Goal: Task Accomplishment & Management: Use online tool/utility

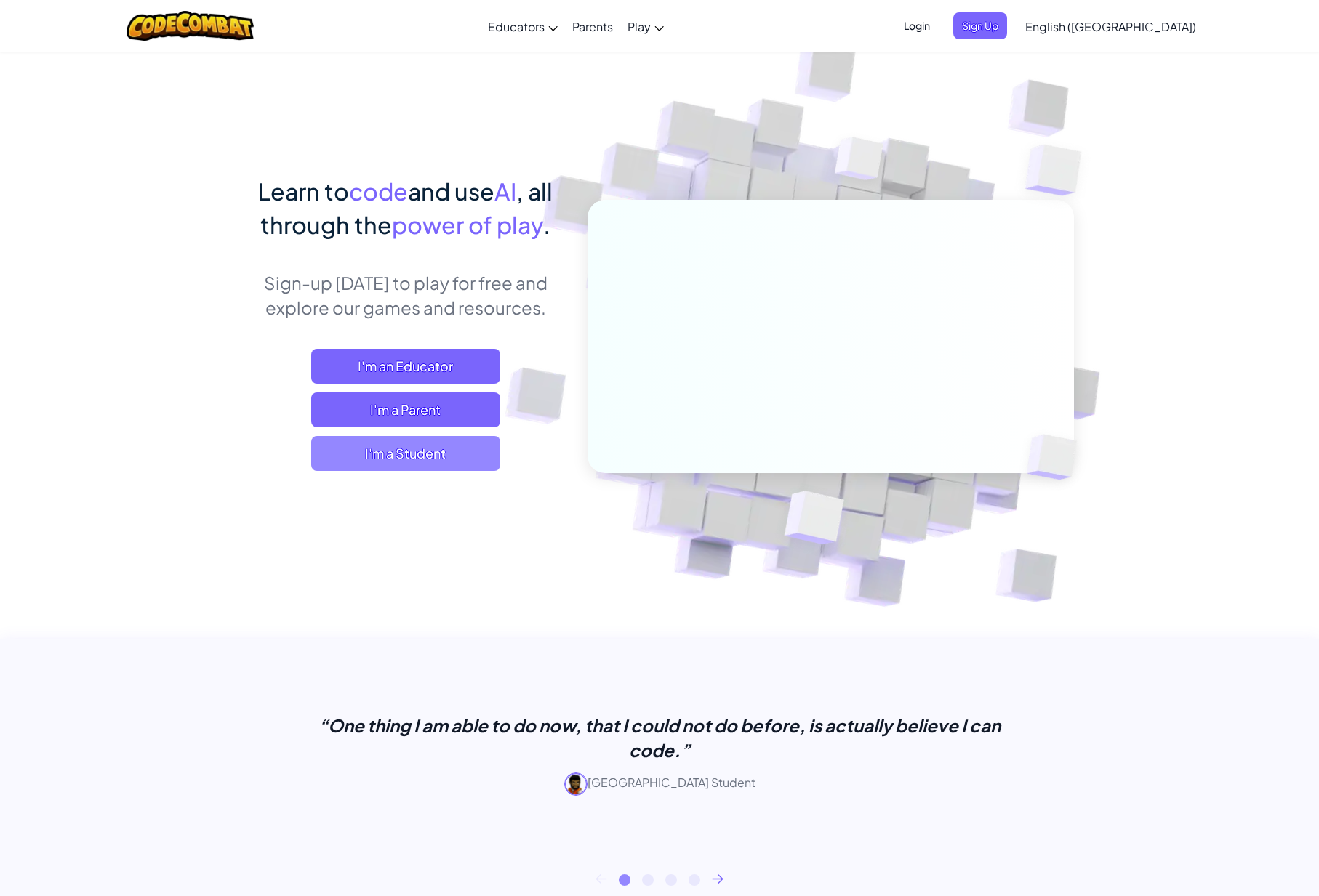
click at [406, 457] on span "I'm a Student" at bounding box center [406, 453] width 189 height 35
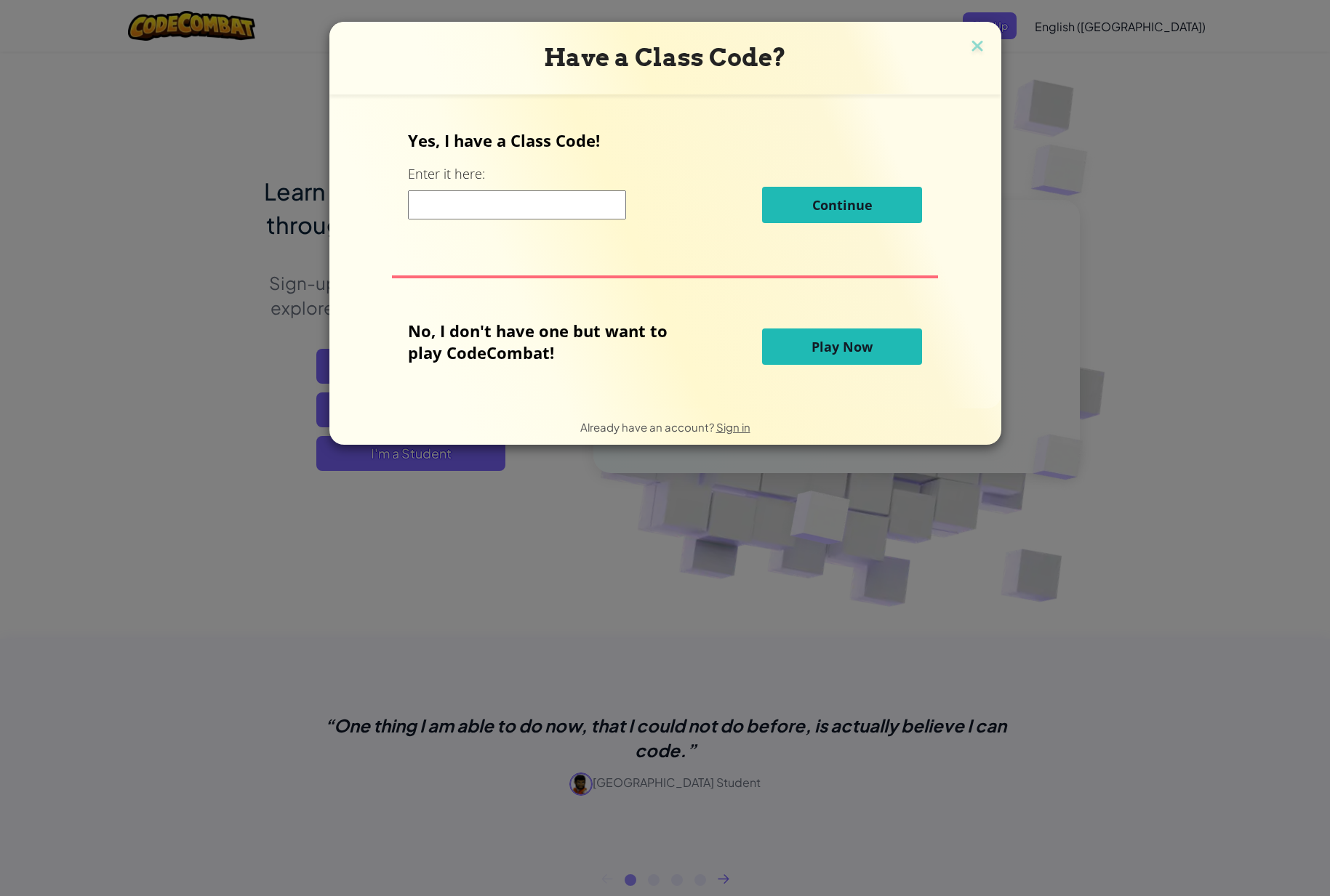
click at [829, 338] on span "Play Now" at bounding box center [841, 347] width 61 height 18
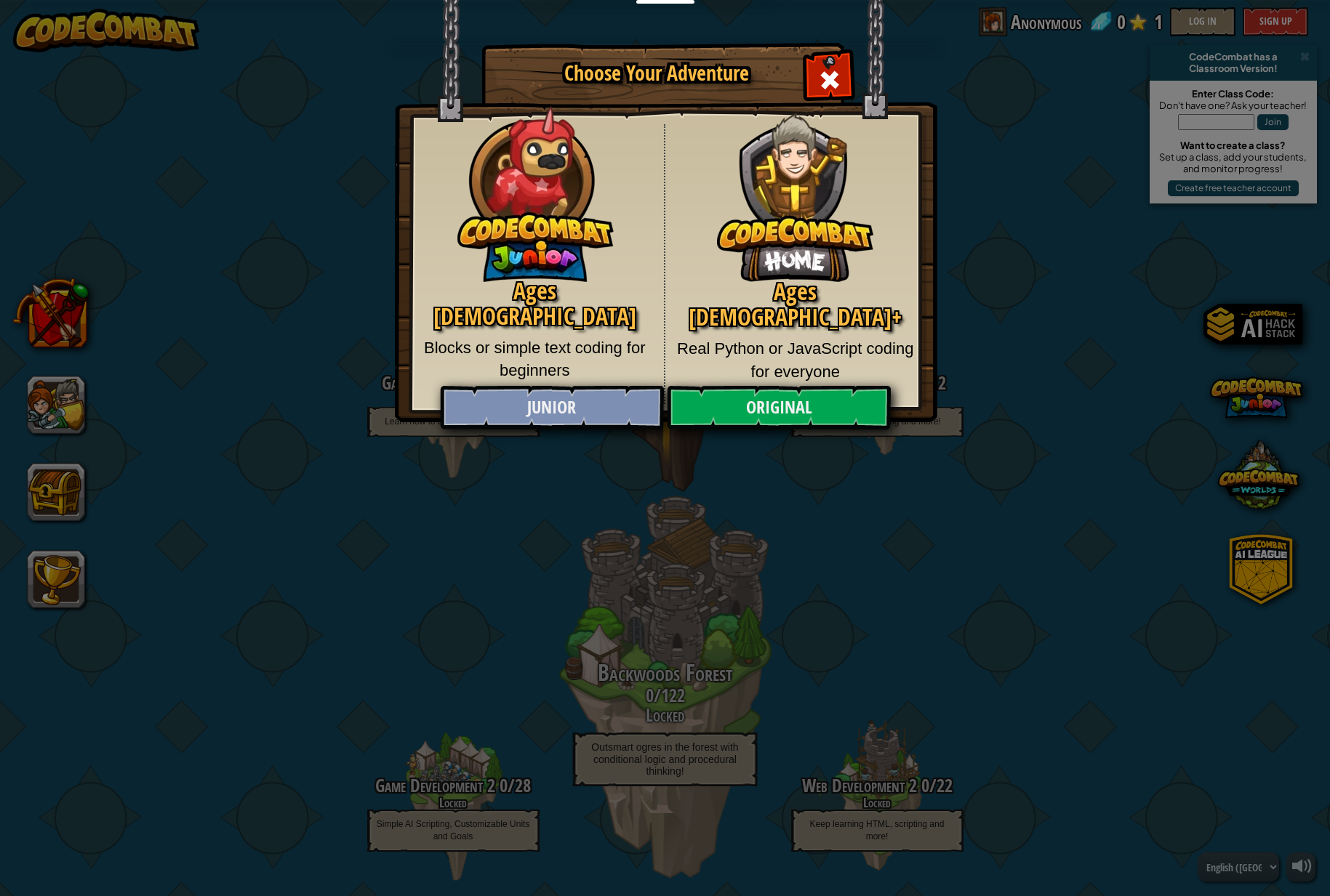
click at [633, 413] on link "Junior" at bounding box center [551, 408] width 224 height 44
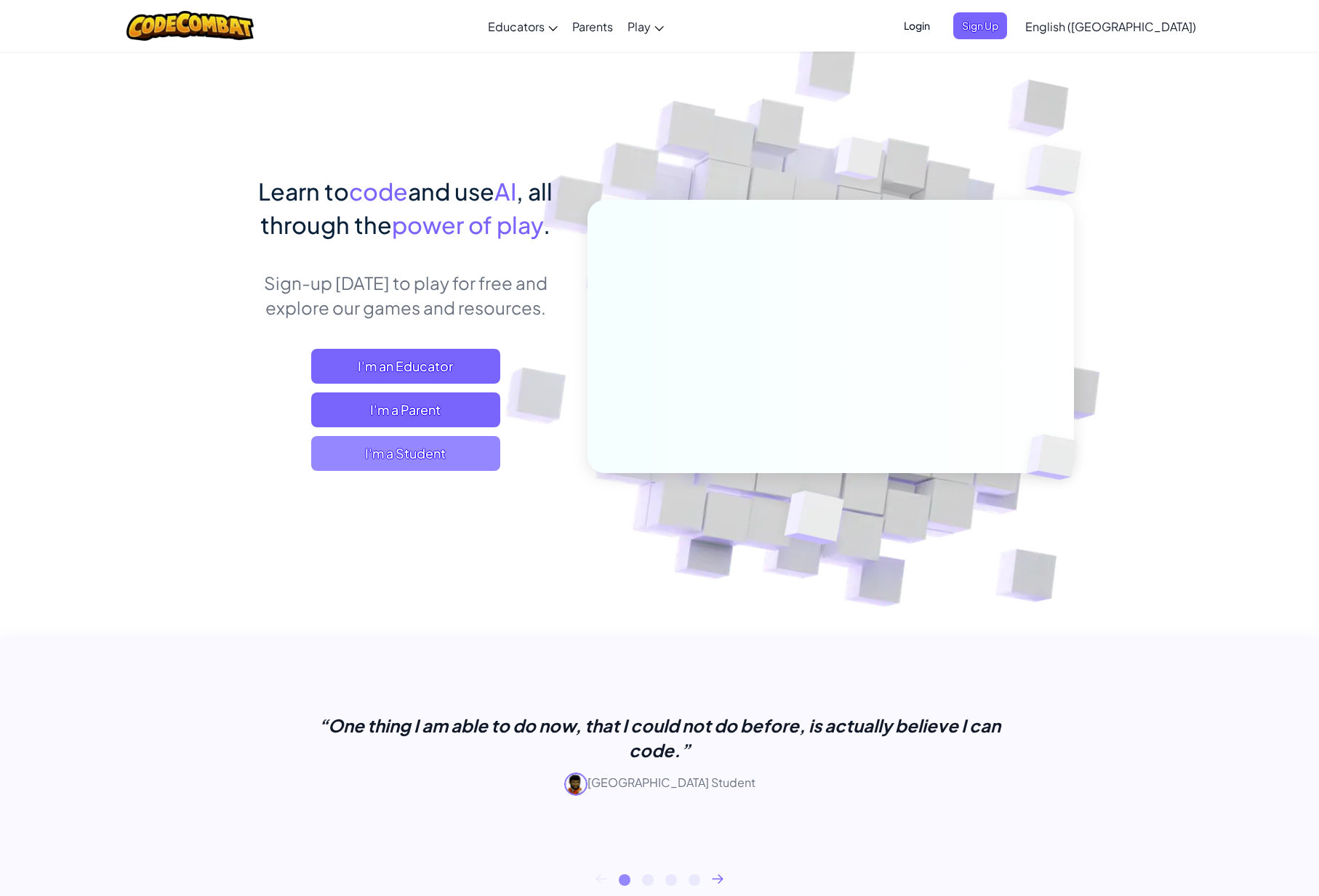
click at [362, 459] on span "I'm a Student" at bounding box center [406, 453] width 189 height 35
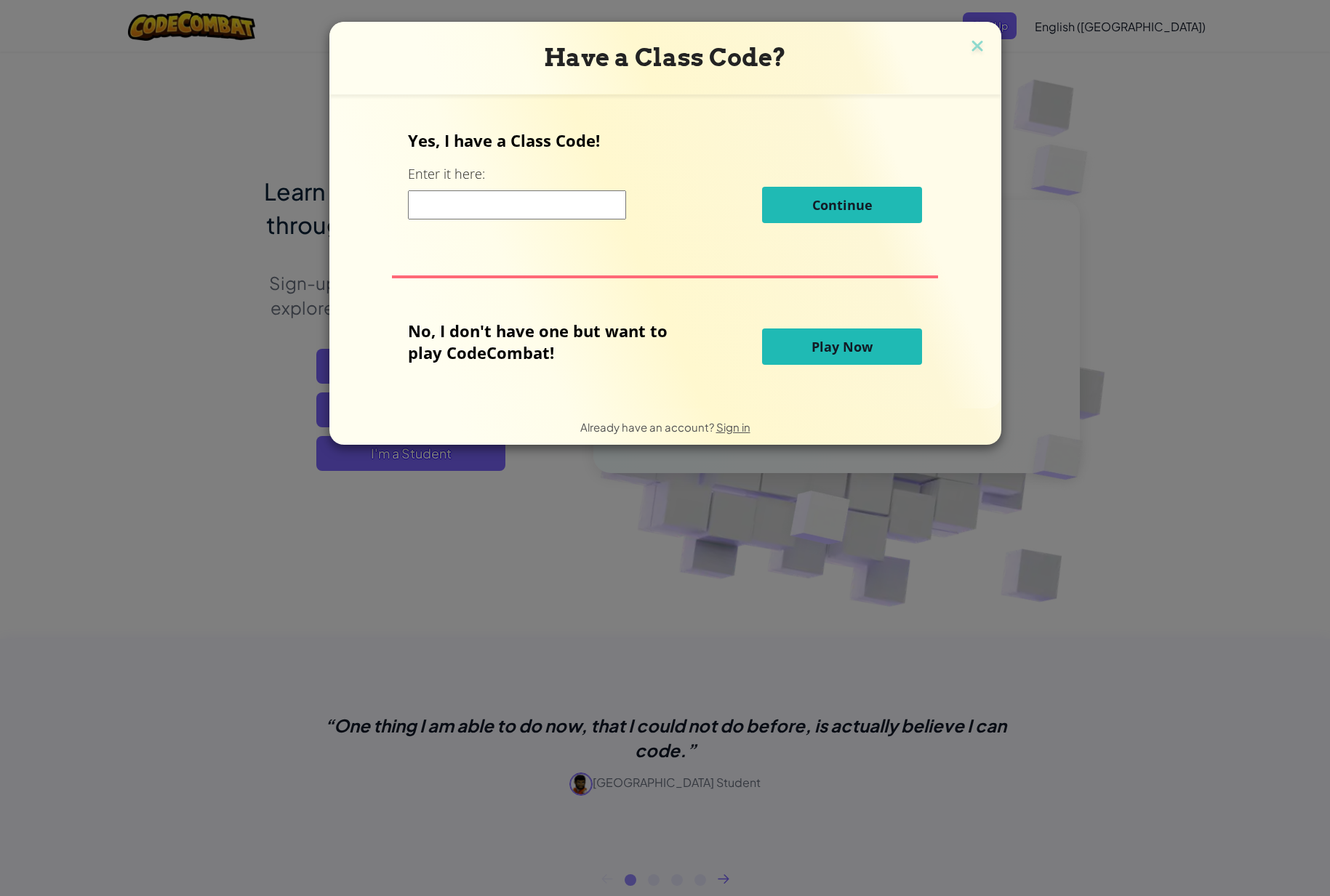
click at [848, 348] on span "Play Now" at bounding box center [841, 347] width 61 height 18
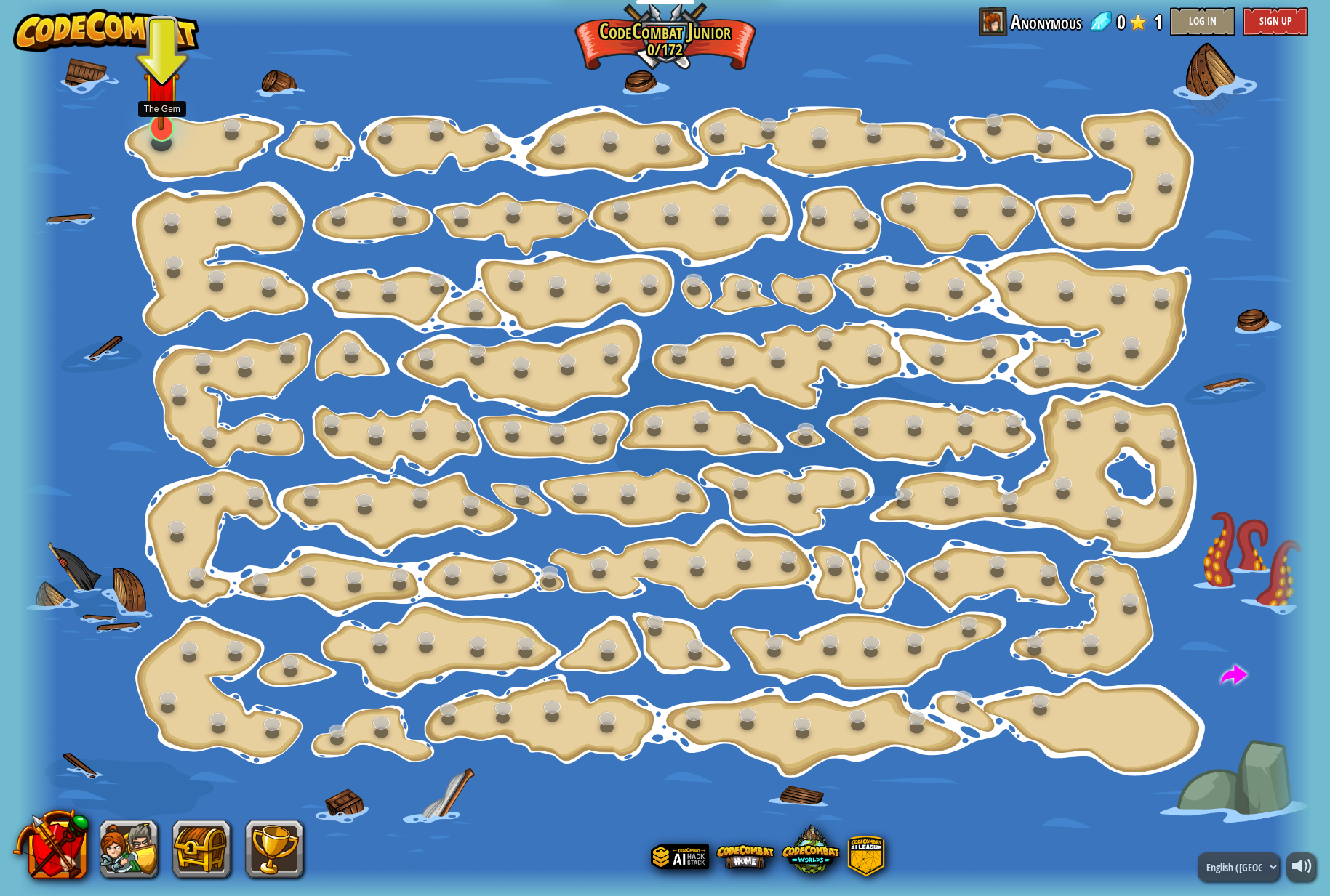
click at [153, 125] on img at bounding box center [161, 88] width 36 height 84
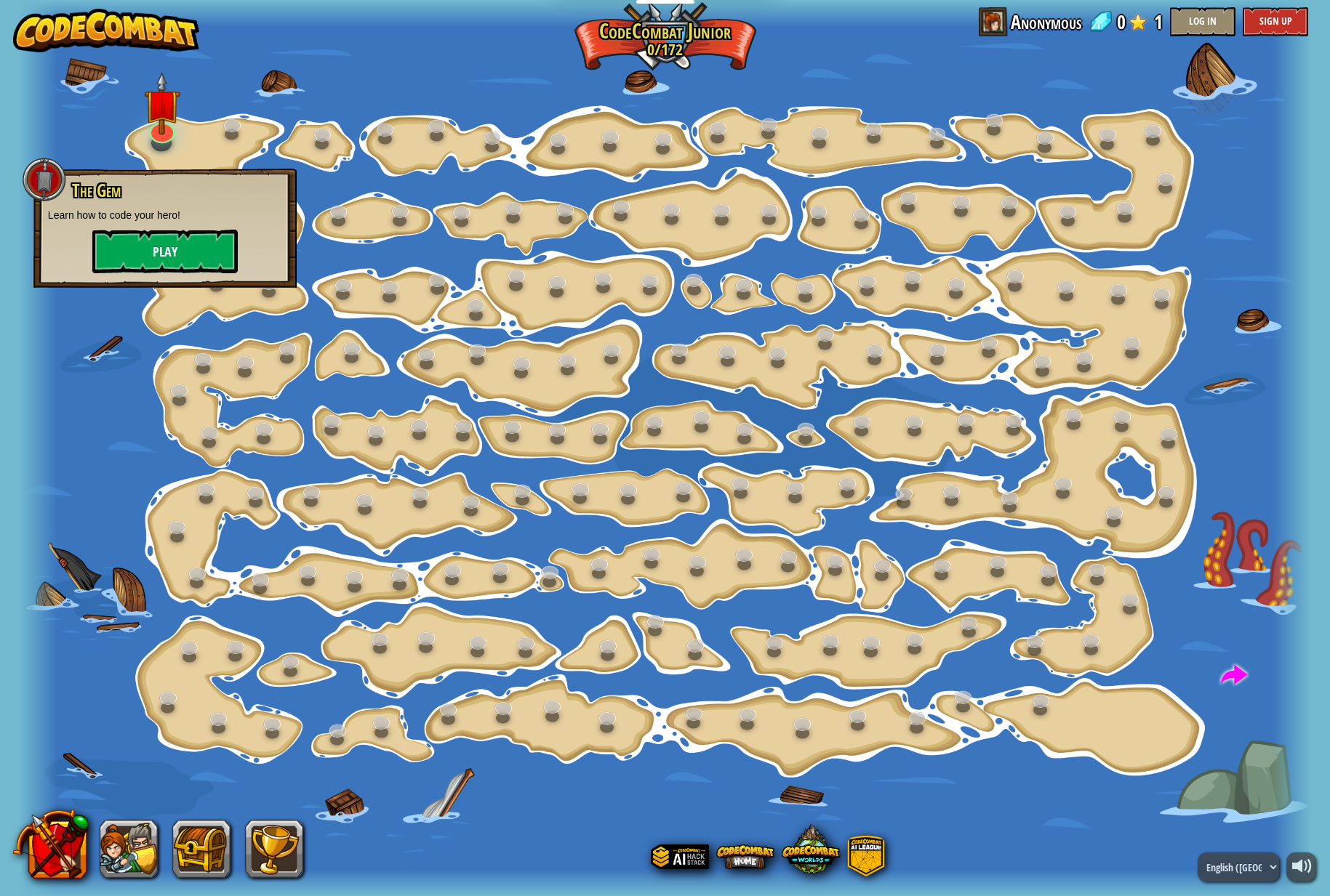
click at [169, 259] on button "Play" at bounding box center [165, 251] width 145 height 44
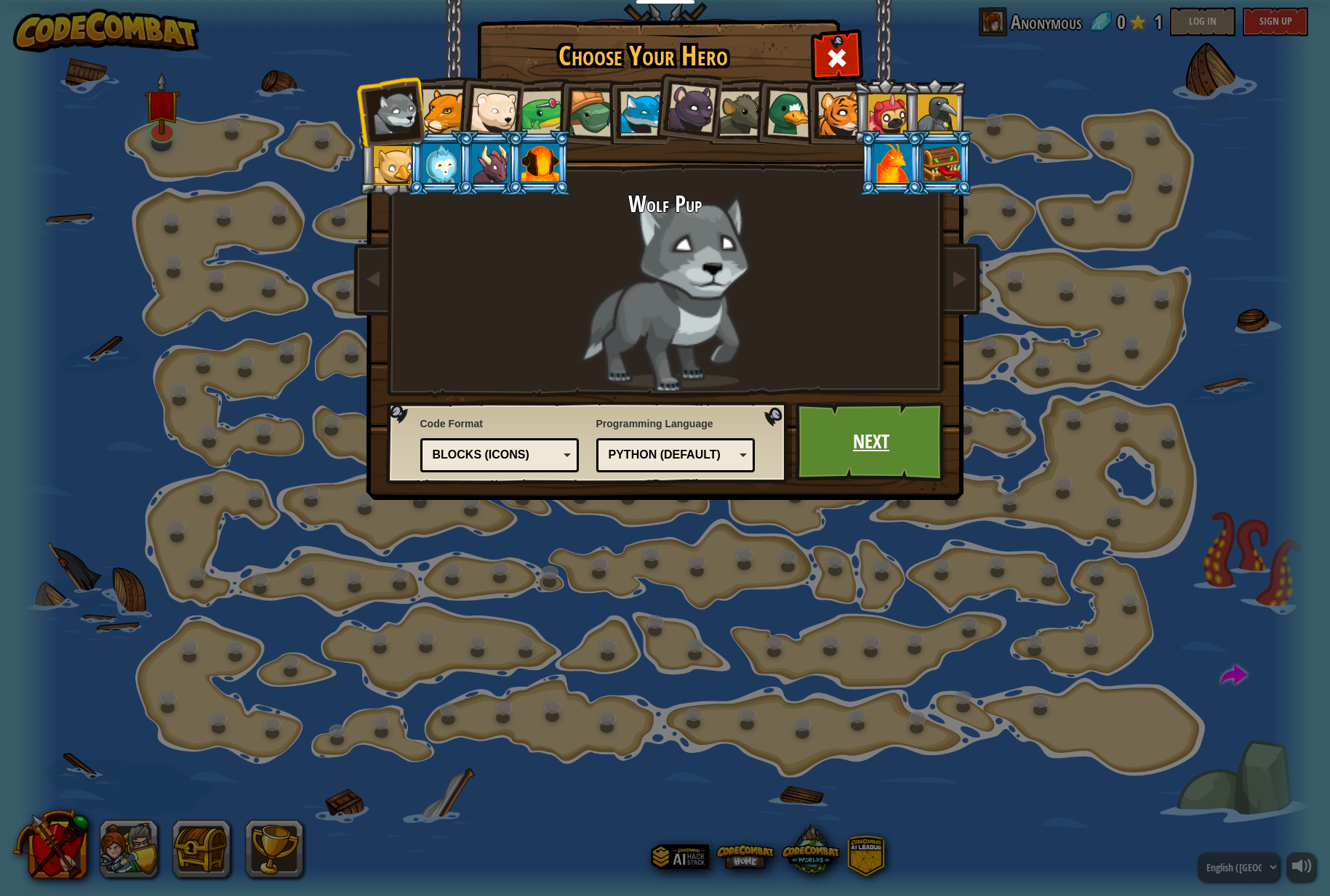
click at [872, 440] on link "Next" at bounding box center [871, 442] width 152 height 80
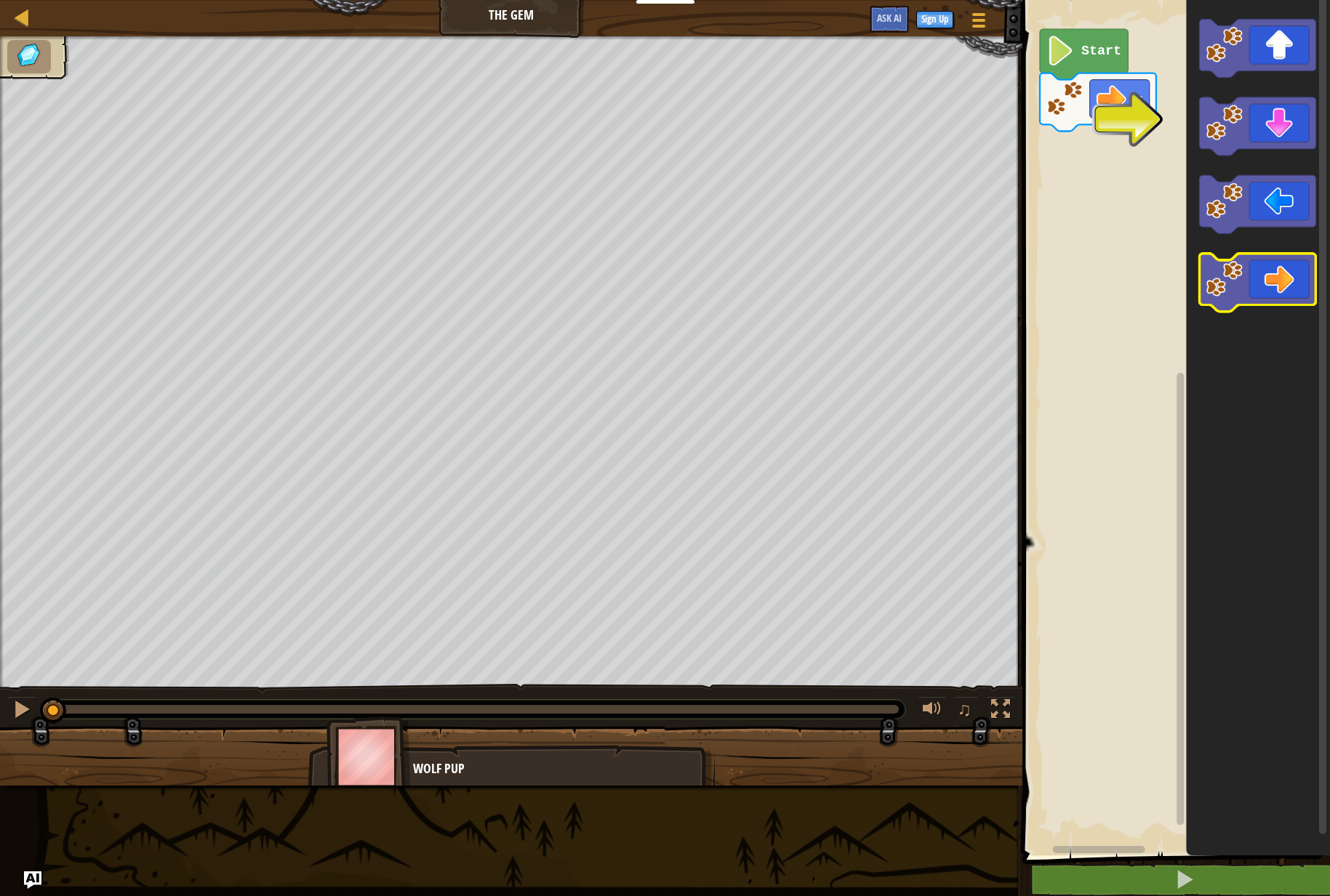
click at [1272, 279] on icon "Blockly Workspace" at bounding box center [1256, 283] width 116 height 58
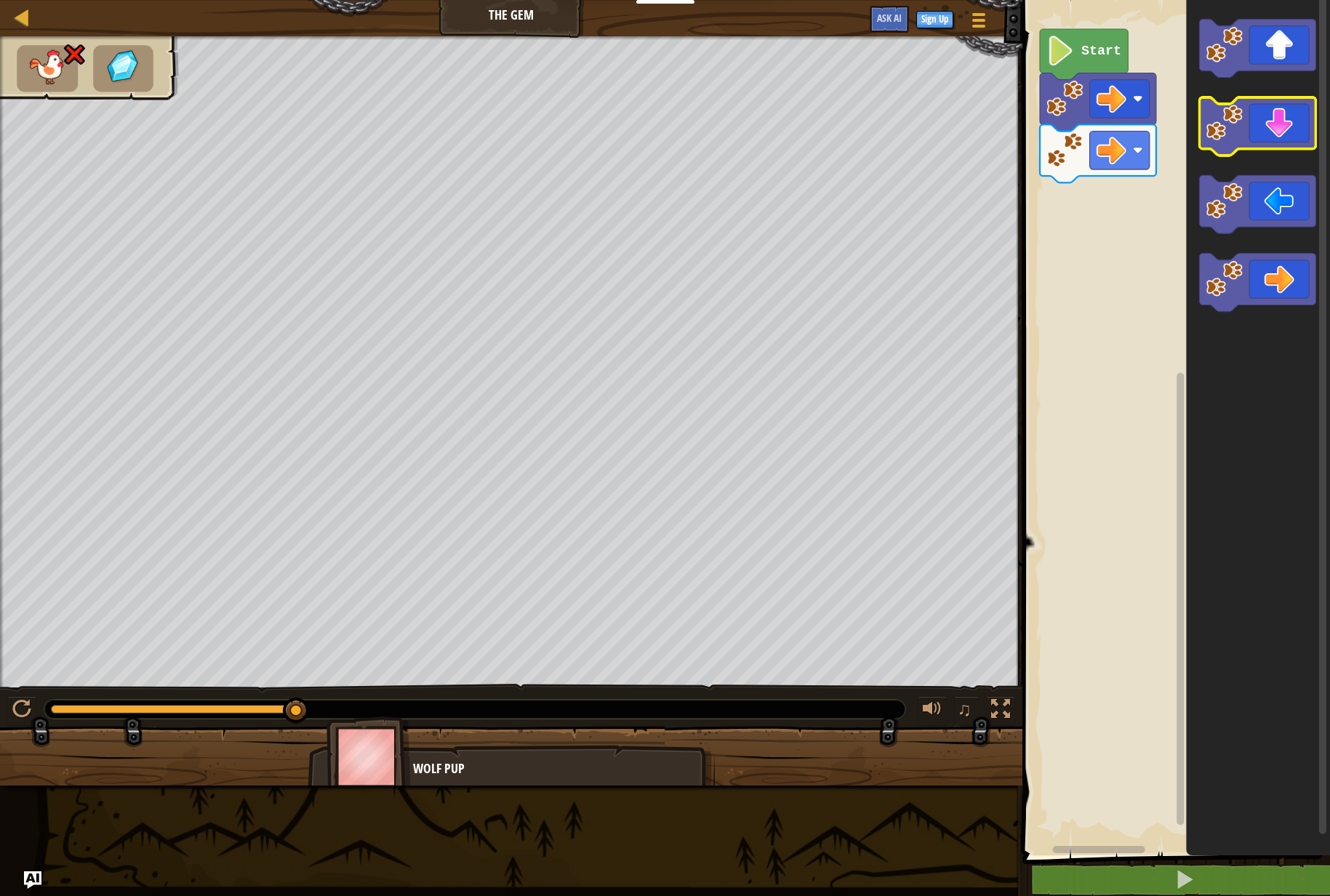
click at [1276, 131] on icon "Blockly Workspace" at bounding box center [1256, 126] width 116 height 58
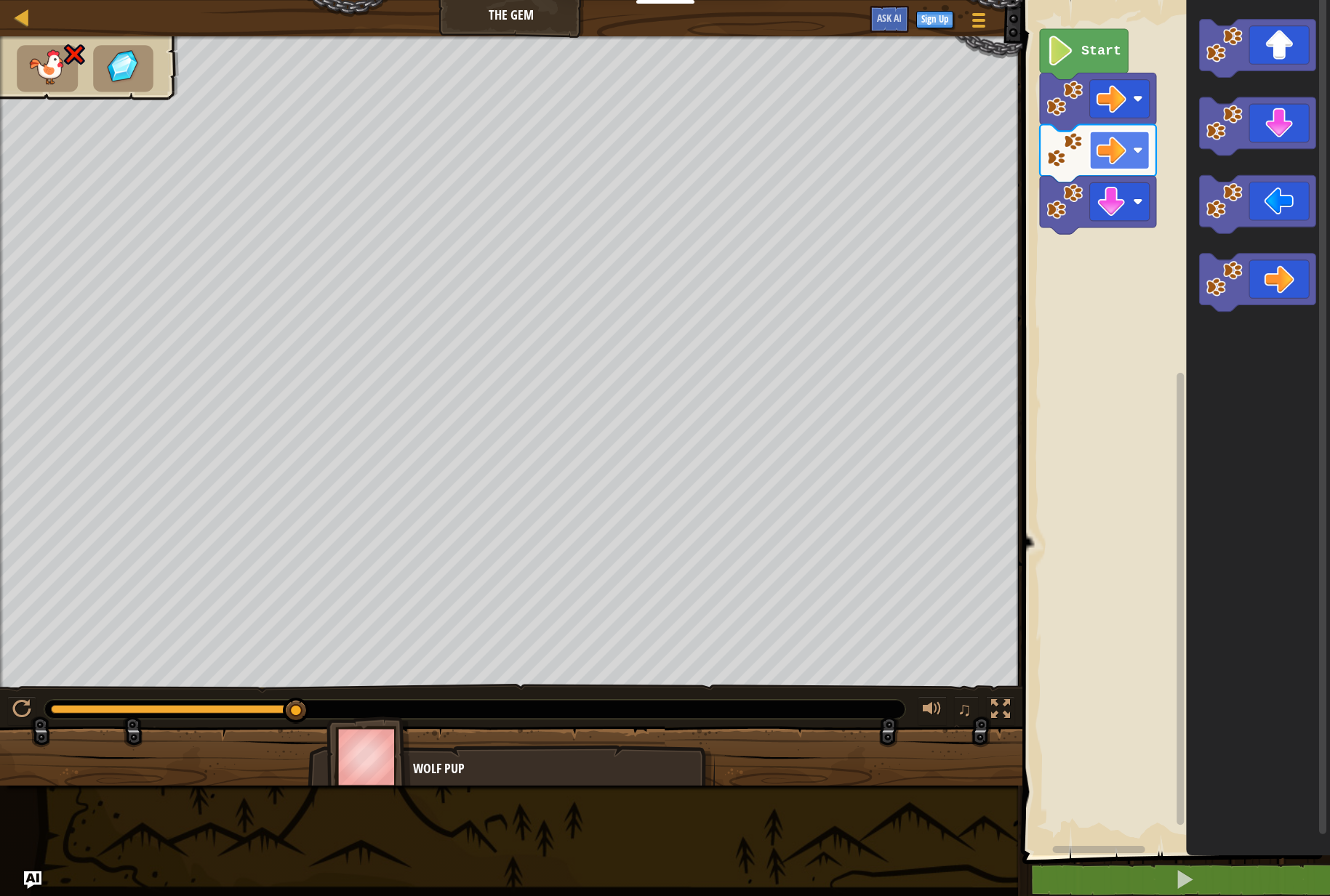
click at [1133, 152] on g "Blockly Workspace" at bounding box center [1119, 151] width 60 height 39
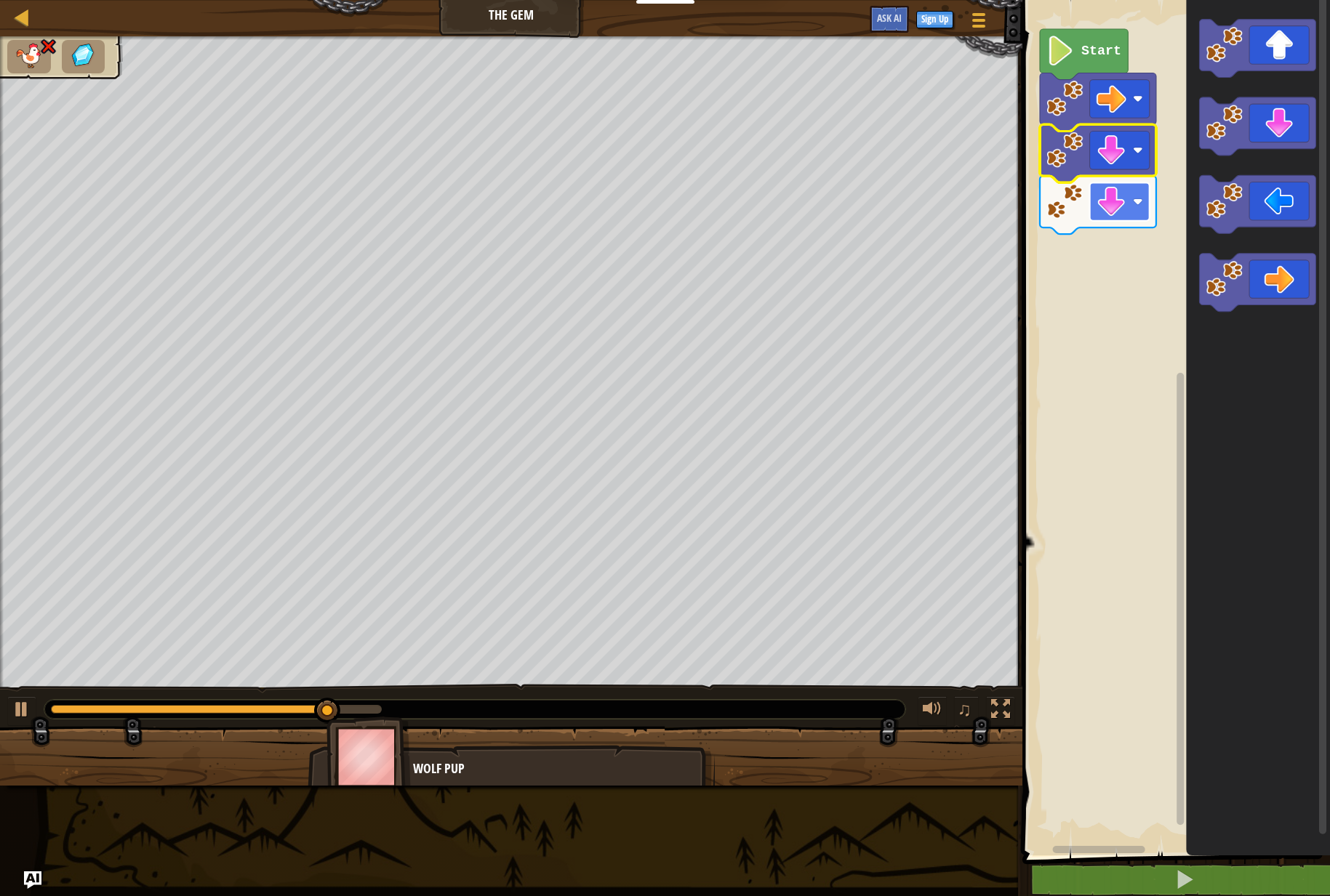
click at [1120, 200] on image "Blockly Workspace" at bounding box center [1111, 201] width 30 height 30
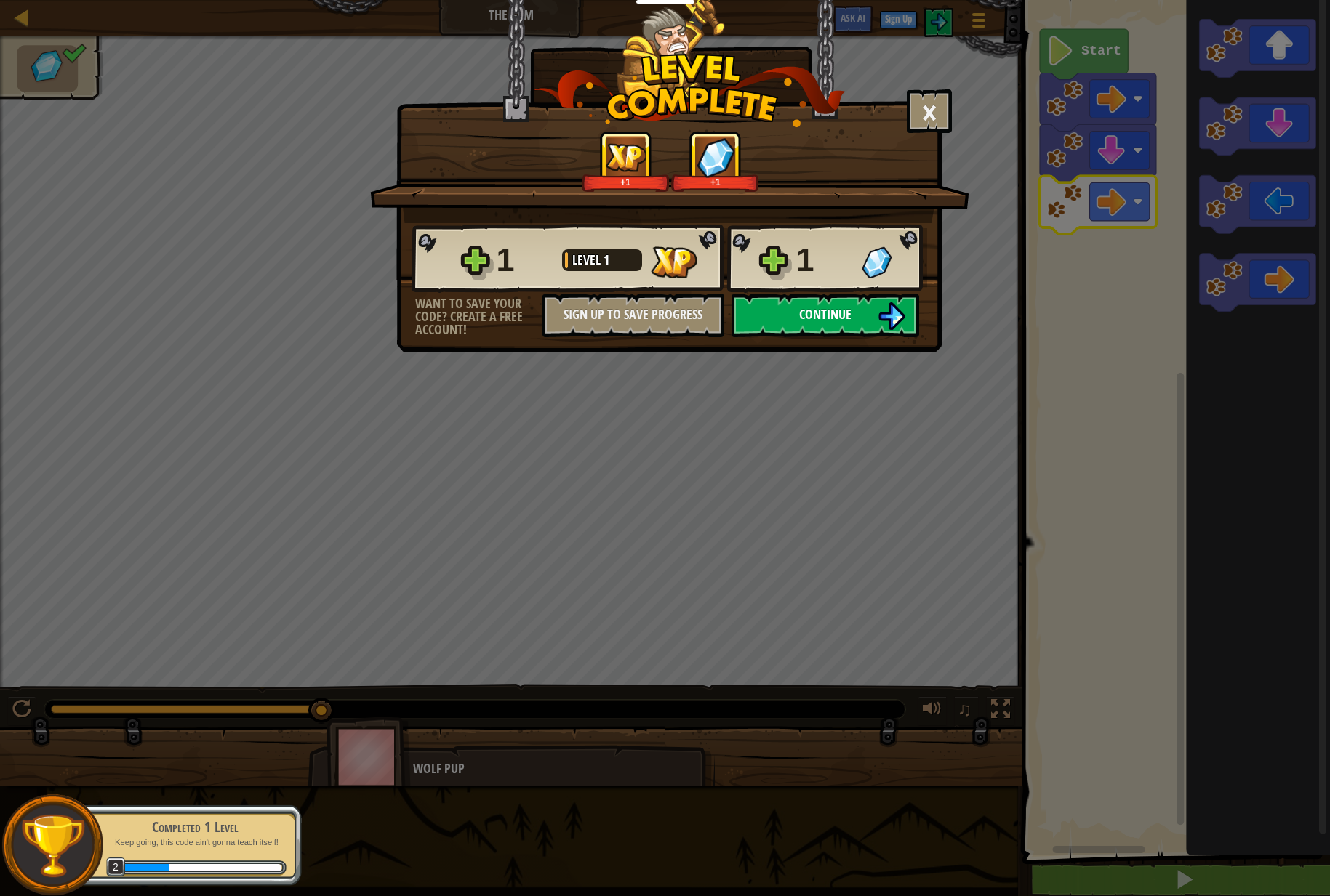
click at [829, 312] on span "Continue" at bounding box center [825, 315] width 53 height 18
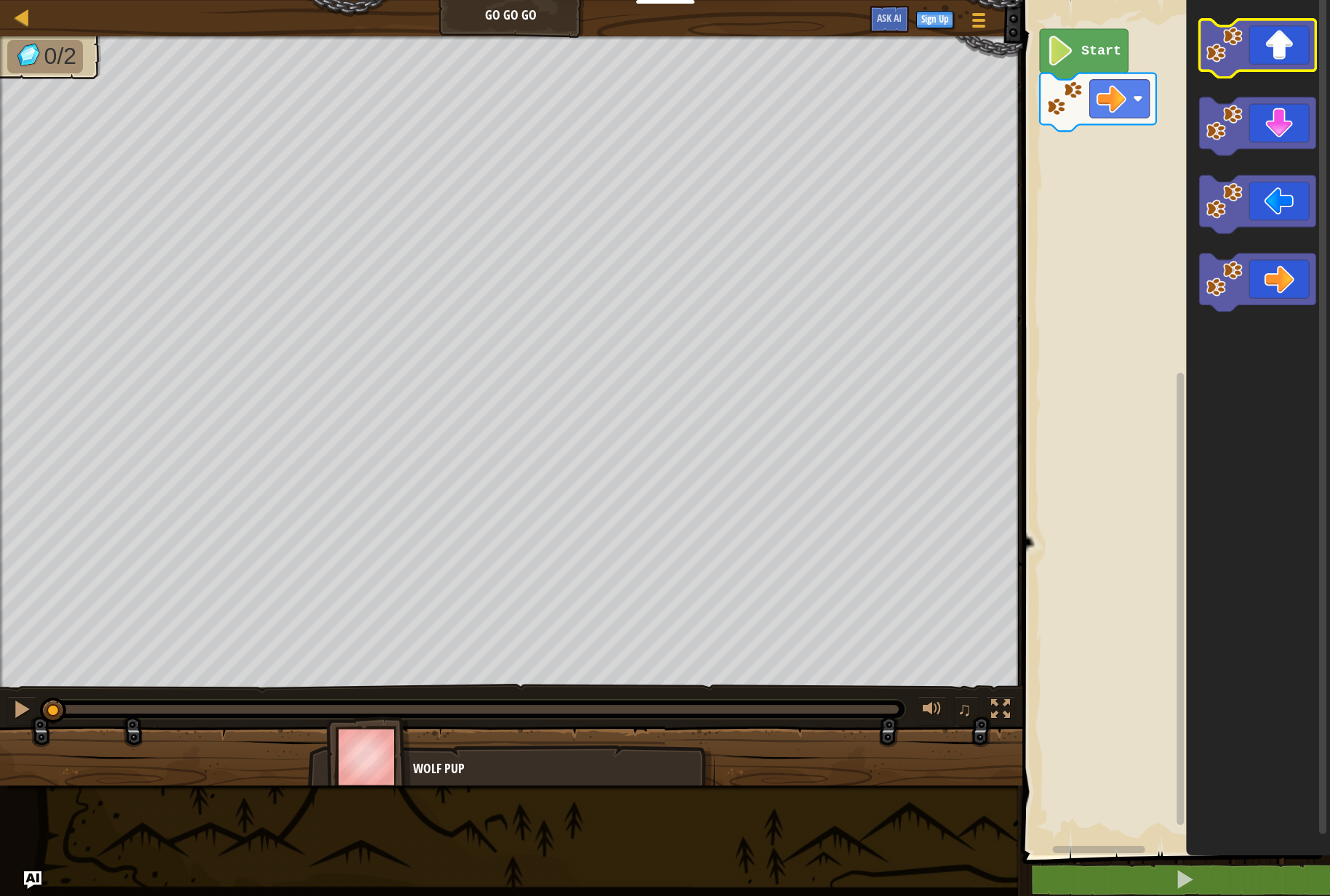
click at [1281, 45] on icon "Blockly Workspace" at bounding box center [1256, 49] width 116 height 58
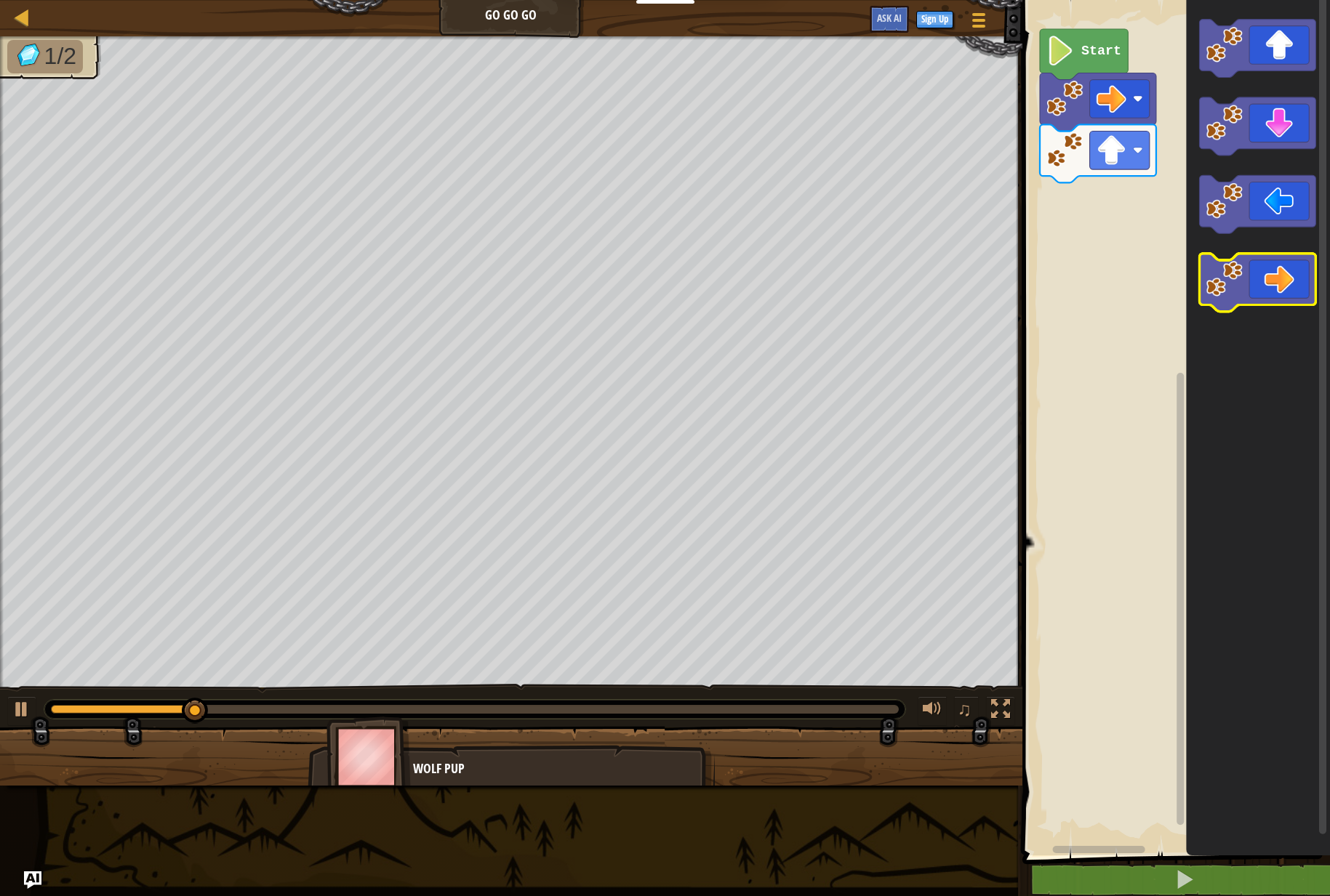
click at [1287, 277] on icon "Blockly Workspace" at bounding box center [1256, 283] width 116 height 58
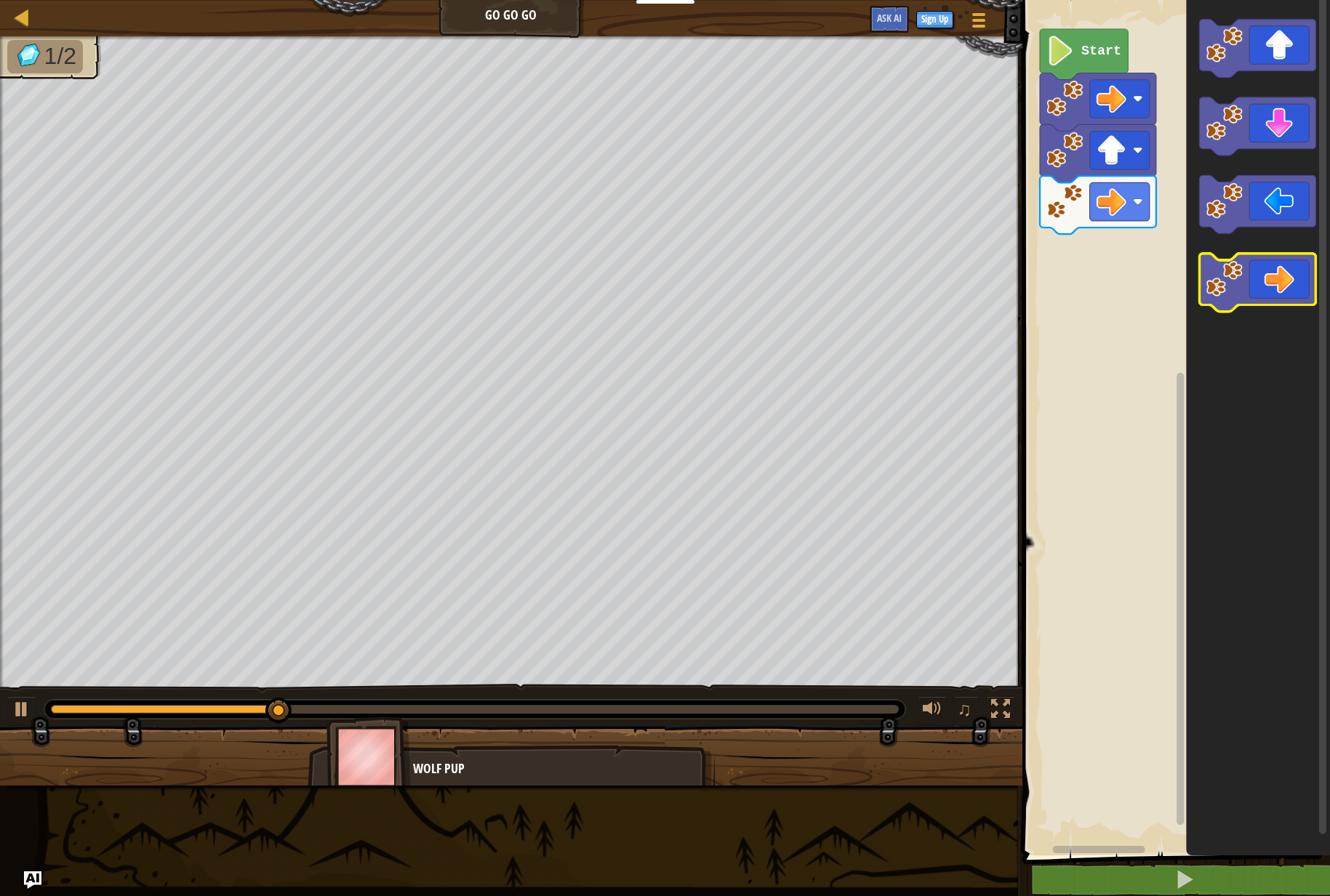
click at [1287, 277] on icon "Blockly Workspace" at bounding box center [1256, 283] width 116 height 58
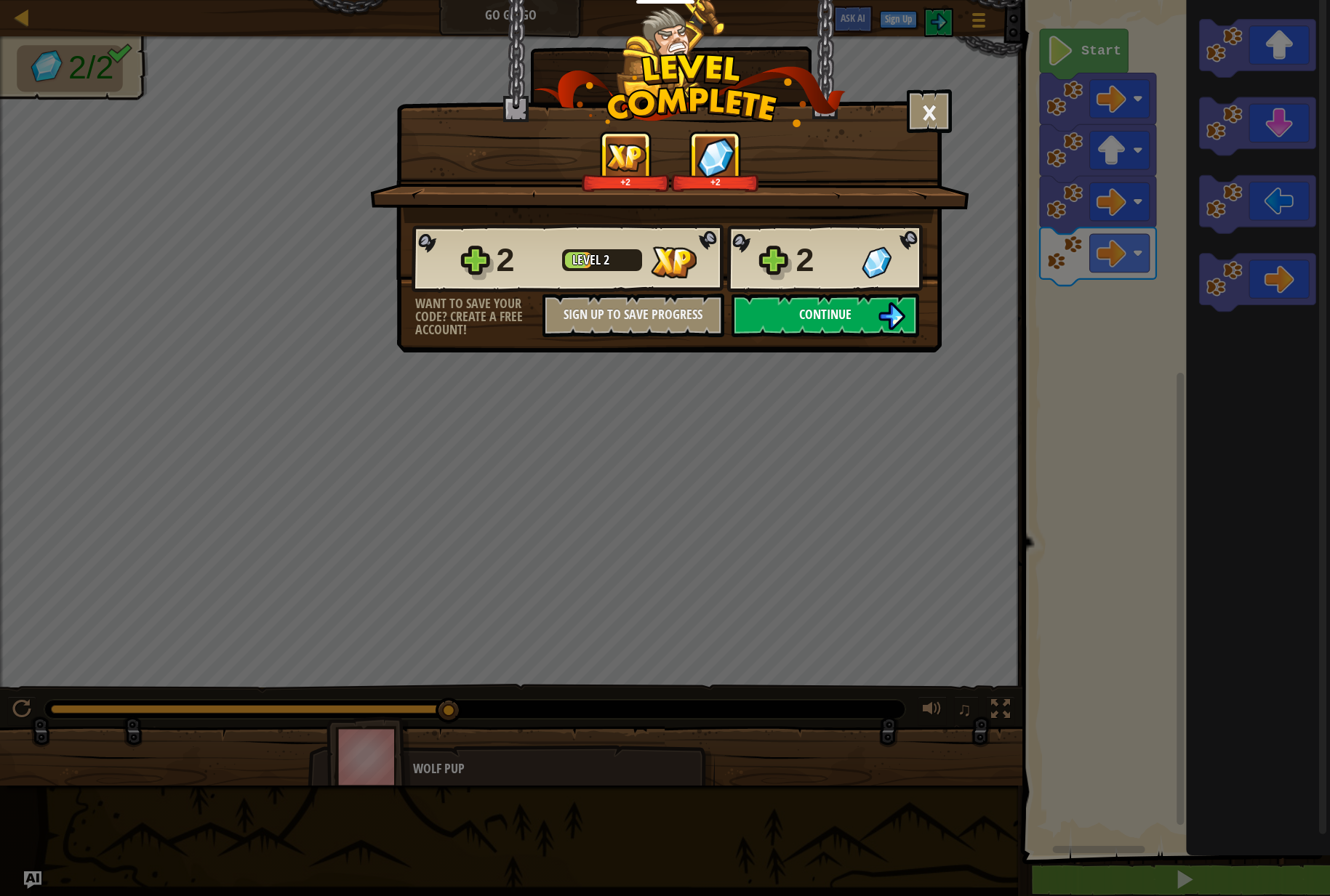
click at [835, 324] on button "Continue" at bounding box center [825, 315] width 187 height 44
